Goal: Task Accomplishment & Management: Use online tool/utility

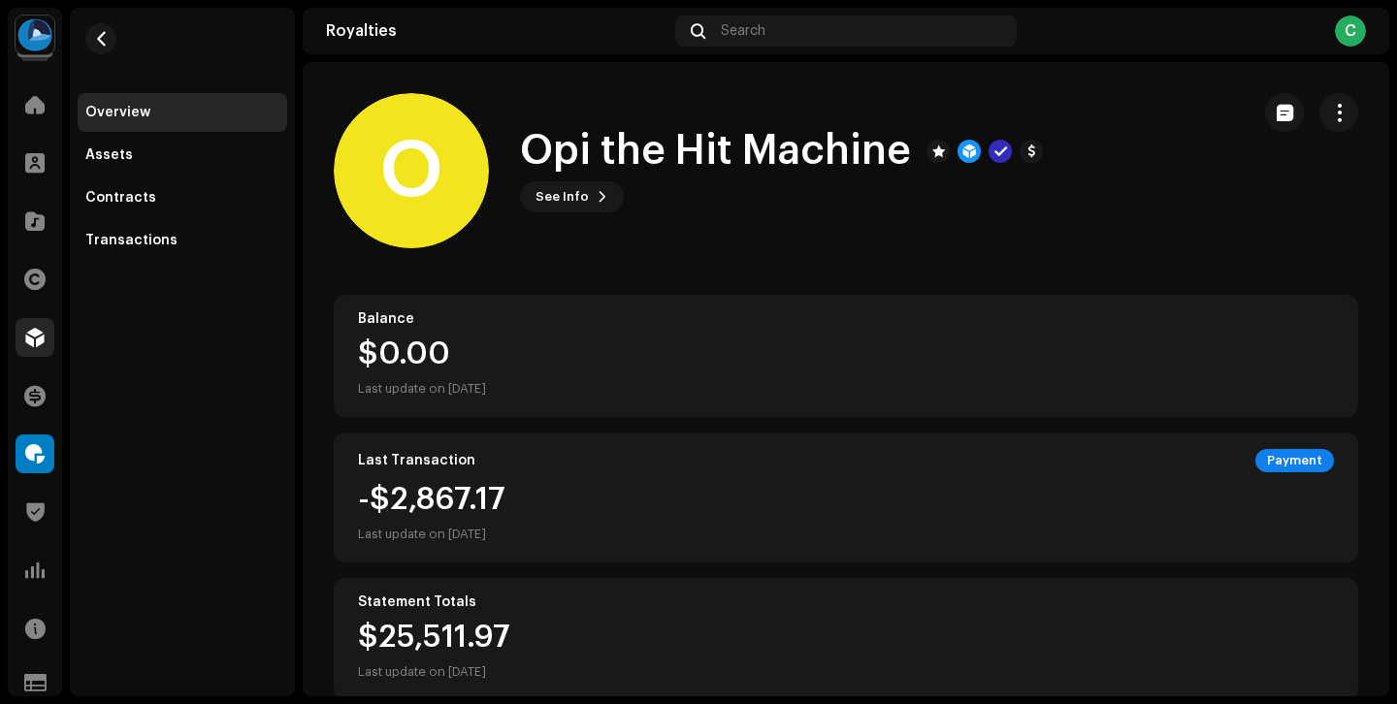
click at [35, 352] on div at bounding box center [35, 337] width 39 height 39
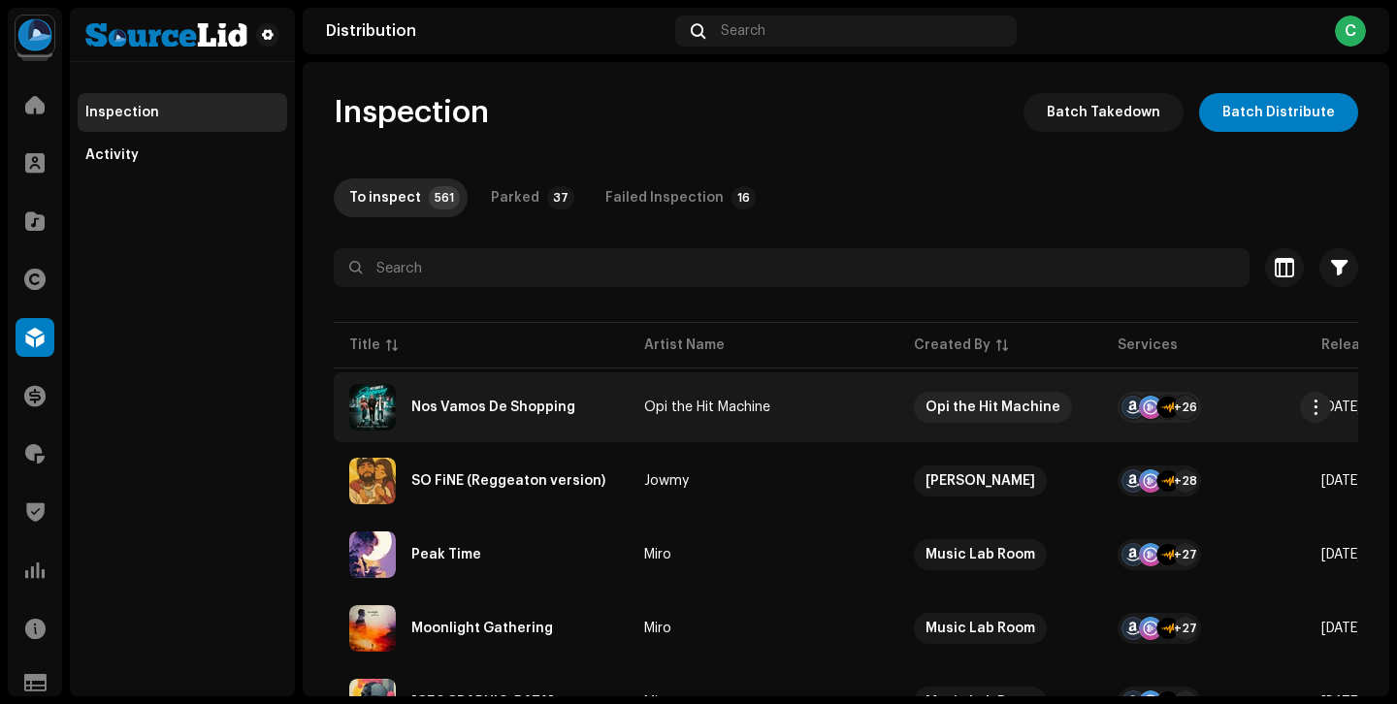
click at [803, 415] on td "Opi the Hit Machine" at bounding box center [764, 408] width 270 height 70
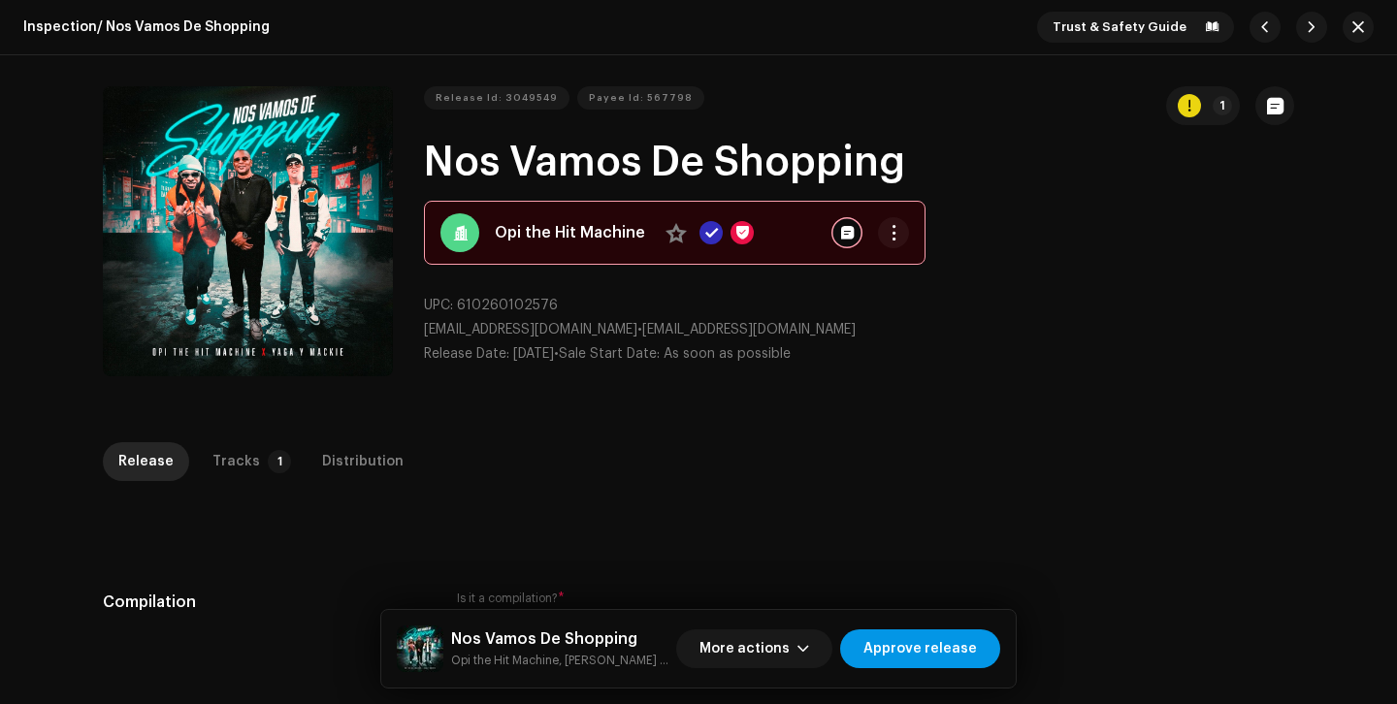
click at [959, 657] on span "Approve release" at bounding box center [919, 649] width 113 height 39
